Goal: Book appointment/travel/reservation

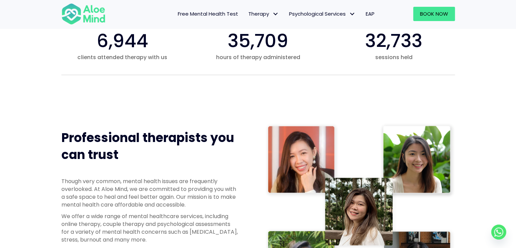
scroll to position [441, 0]
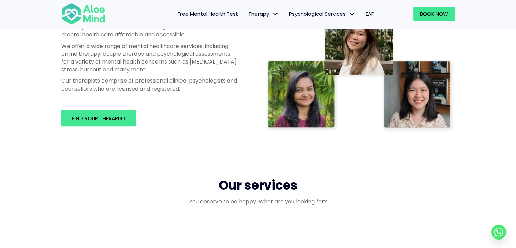
scroll to position [373, 0]
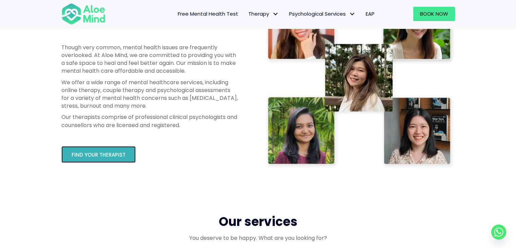
click at [115, 150] on link "Find your therapist" at bounding box center [98, 154] width 74 height 17
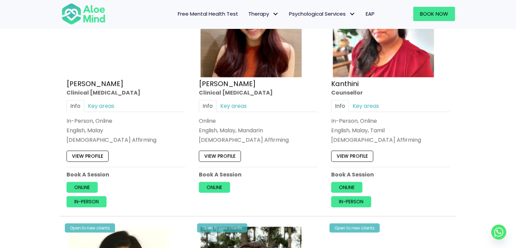
scroll to position [950, 0]
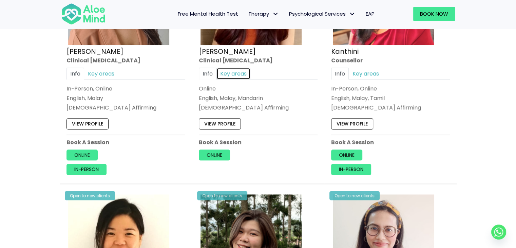
click at [228, 72] on link "Key areas" at bounding box center [233, 74] width 34 height 12
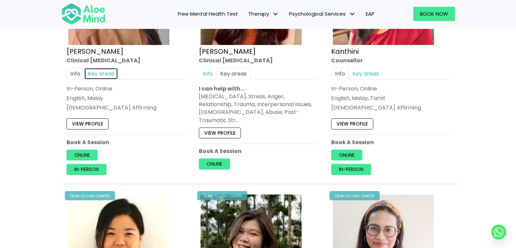
drag, startPoint x: 112, startPoint y: 71, endPoint x: 123, endPoint y: 76, distance: 12.3
click at [112, 71] on link "Key areas" at bounding box center [101, 74] width 34 height 12
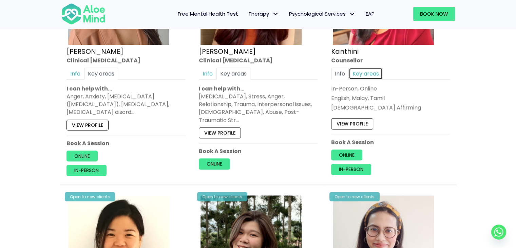
click at [369, 71] on link "Key areas" at bounding box center [366, 74] width 34 height 12
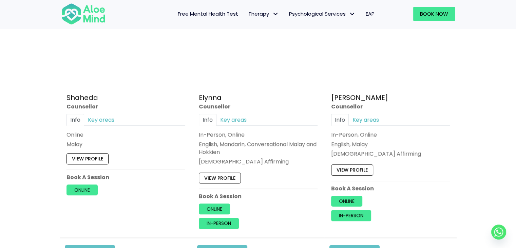
scroll to position [645, 0]
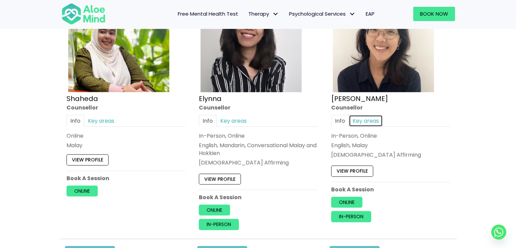
click at [366, 116] on link "Key areas" at bounding box center [366, 121] width 34 height 12
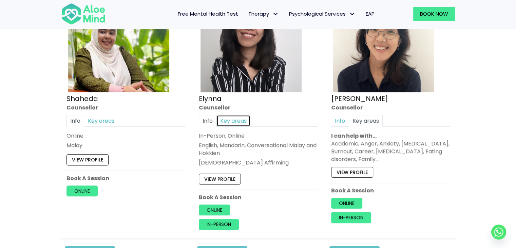
click at [240, 118] on link "Key areas" at bounding box center [233, 121] width 34 height 12
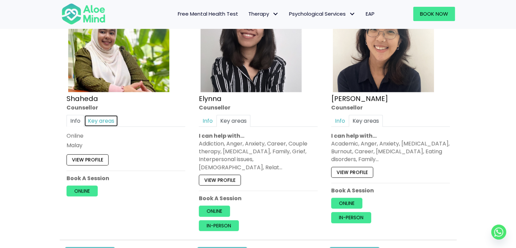
click at [103, 115] on link "Key areas" at bounding box center [101, 121] width 34 height 12
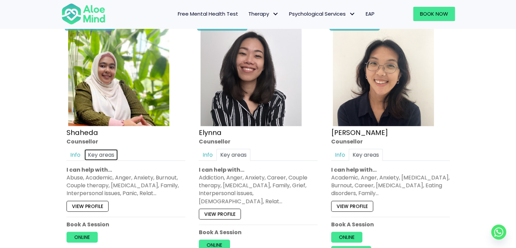
scroll to position [407, 0]
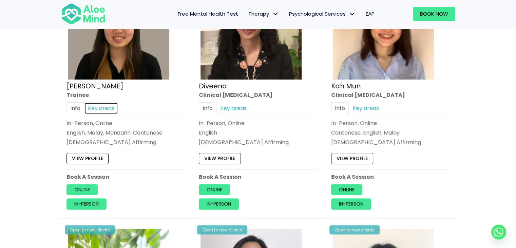
click at [115, 107] on link "Key areas" at bounding box center [101, 108] width 34 height 12
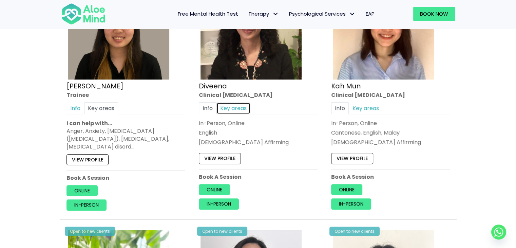
click at [239, 108] on link "Key areas" at bounding box center [233, 108] width 34 height 12
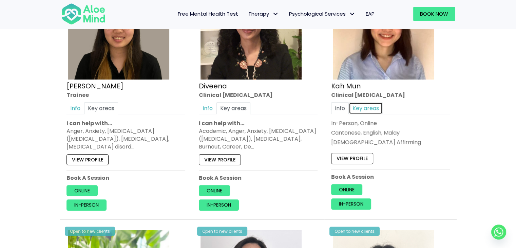
click at [373, 109] on link "Key areas" at bounding box center [366, 108] width 34 height 12
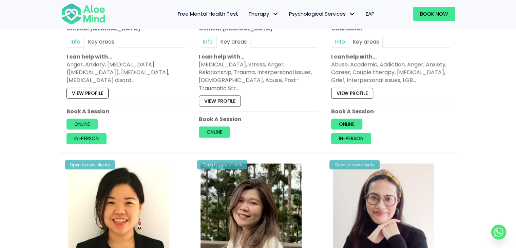
scroll to position [1154, 0]
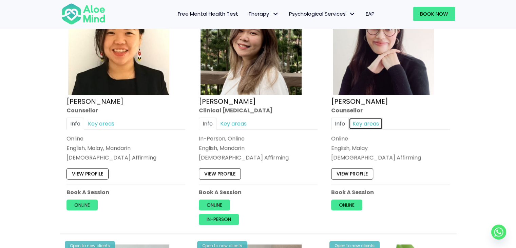
drag, startPoint x: 360, startPoint y: 117, endPoint x: 353, endPoint y: 116, distance: 7.5
click at [360, 117] on link "Key areas" at bounding box center [366, 123] width 34 height 12
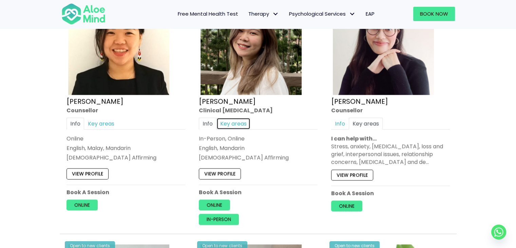
click at [242, 117] on link "Key areas" at bounding box center [233, 123] width 34 height 12
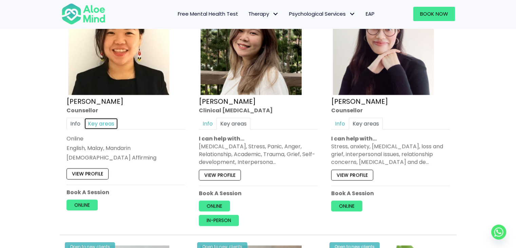
click at [103, 117] on link "Key areas" at bounding box center [101, 123] width 34 height 12
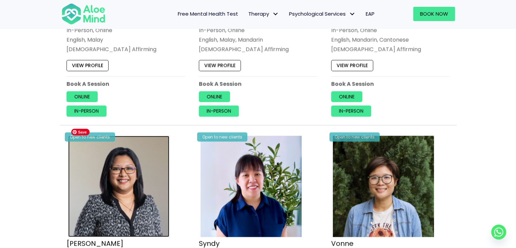
scroll to position [1662, 0]
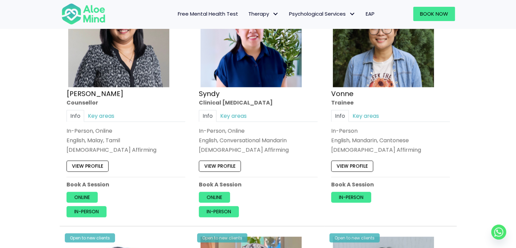
drag, startPoint x: 100, startPoint y: 122, endPoint x: 463, endPoint y: 138, distance: 364.1
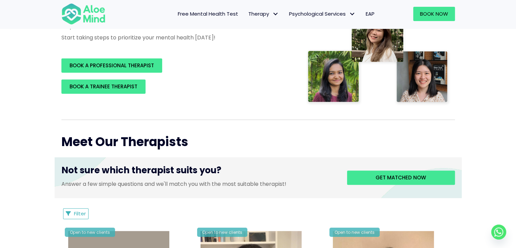
scroll to position [0, 0]
